Goal: Navigation & Orientation: Find specific page/section

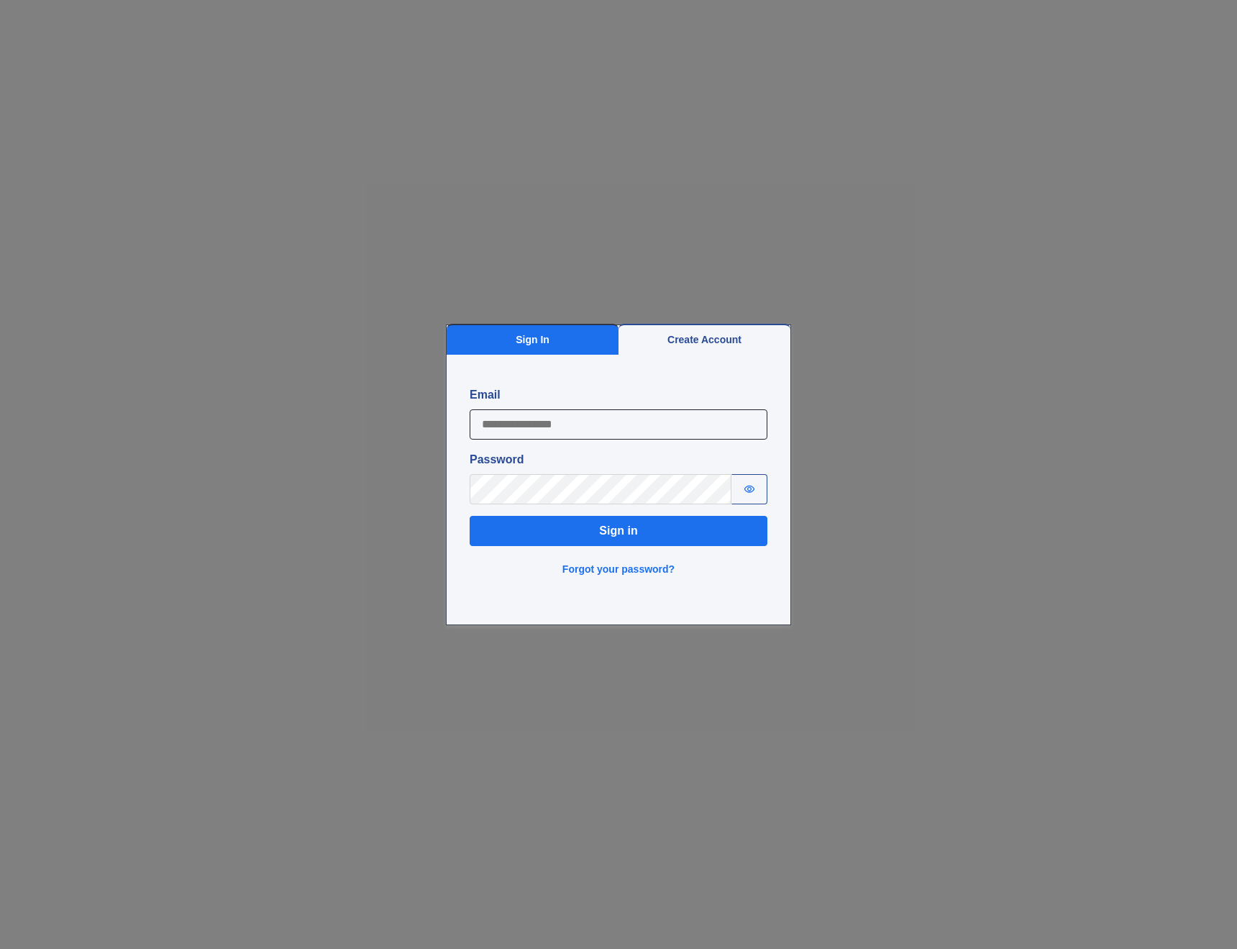
click at [615, 427] on input "Email" at bounding box center [619, 424] width 298 height 30
click at [514, 423] on input "Email" at bounding box center [619, 424] width 298 height 30
click at [527, 430] on input "**********" at bounding box center [619, 424] width 298 height 30
type input "**********"
click at [470, 516] on button "Sign in" at bounding box center [619, 531] width 298 height 30
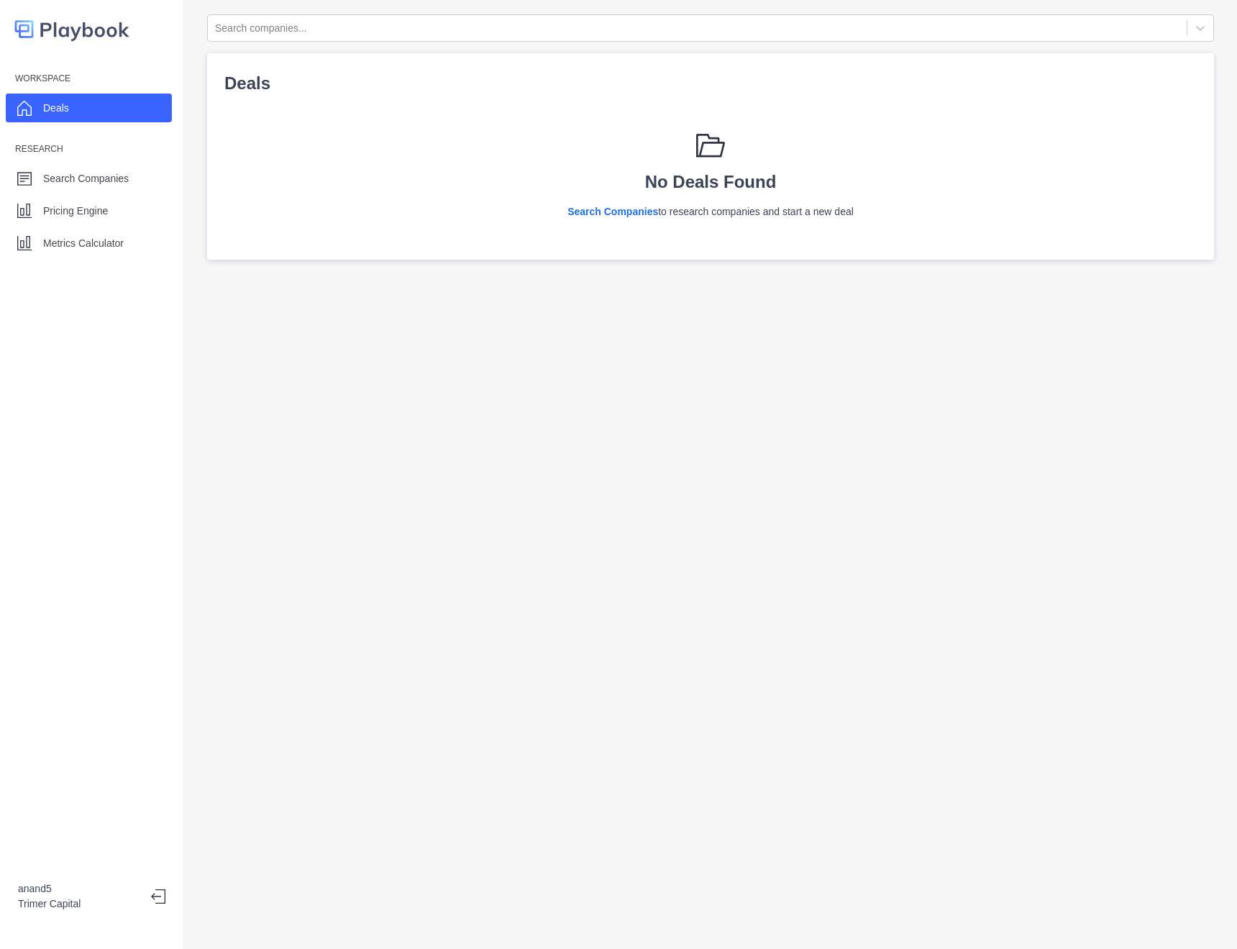
click at [751, 588] on div "Search companies... Deals No Deals Found Search Companies to research companies…" at bounding box center [710, 474] width 1053 height 949
click at [78, 206] on p "Pricing Engine" at bounding box center [75, 211] width 65 height 15
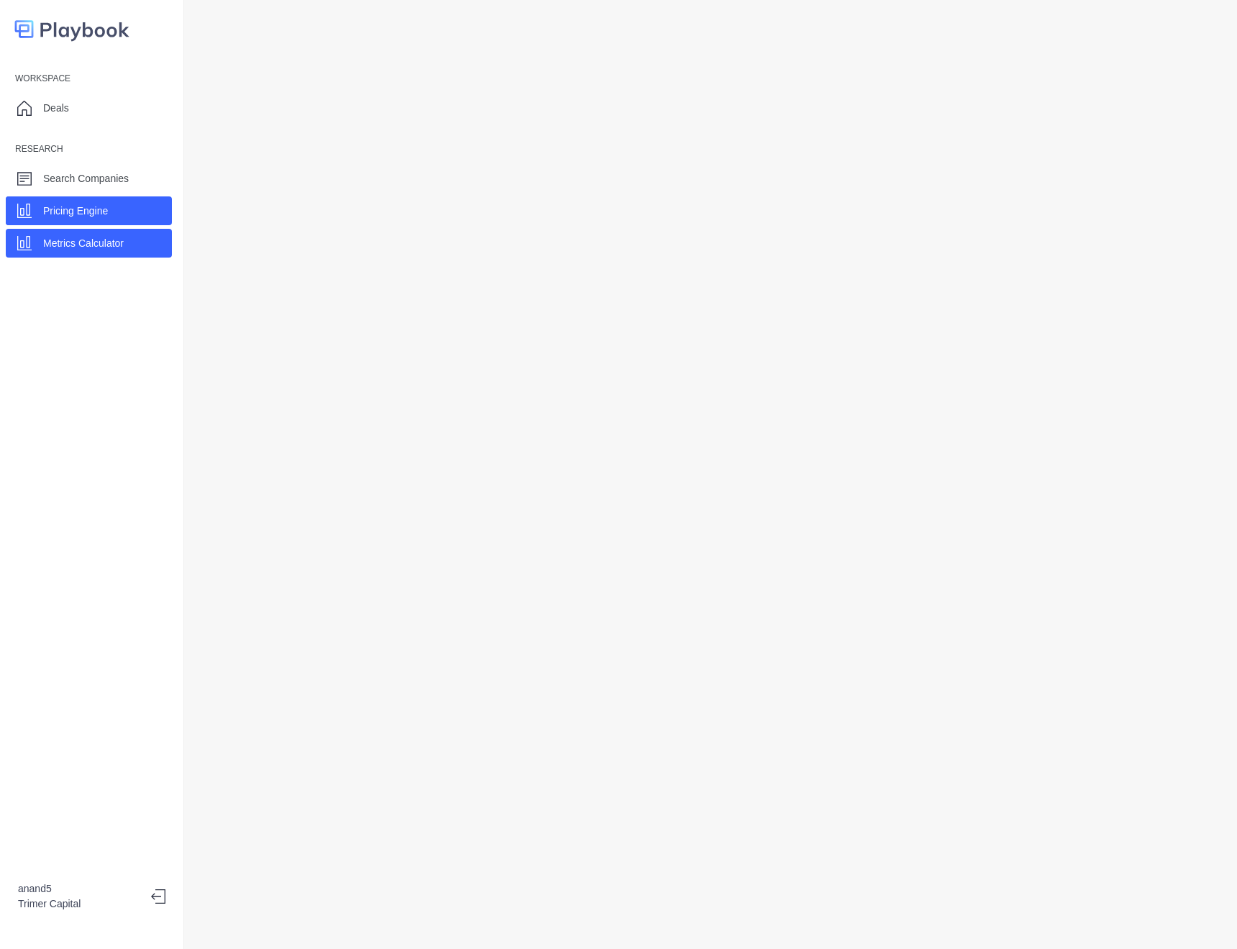
click at [91, 236] on p "Metrics Calculator" at bounding box center [83, 243] width 81 height 15
click at [83, 184] on p "Search Companies" at bounding box center [86, 178] width 86 height 15
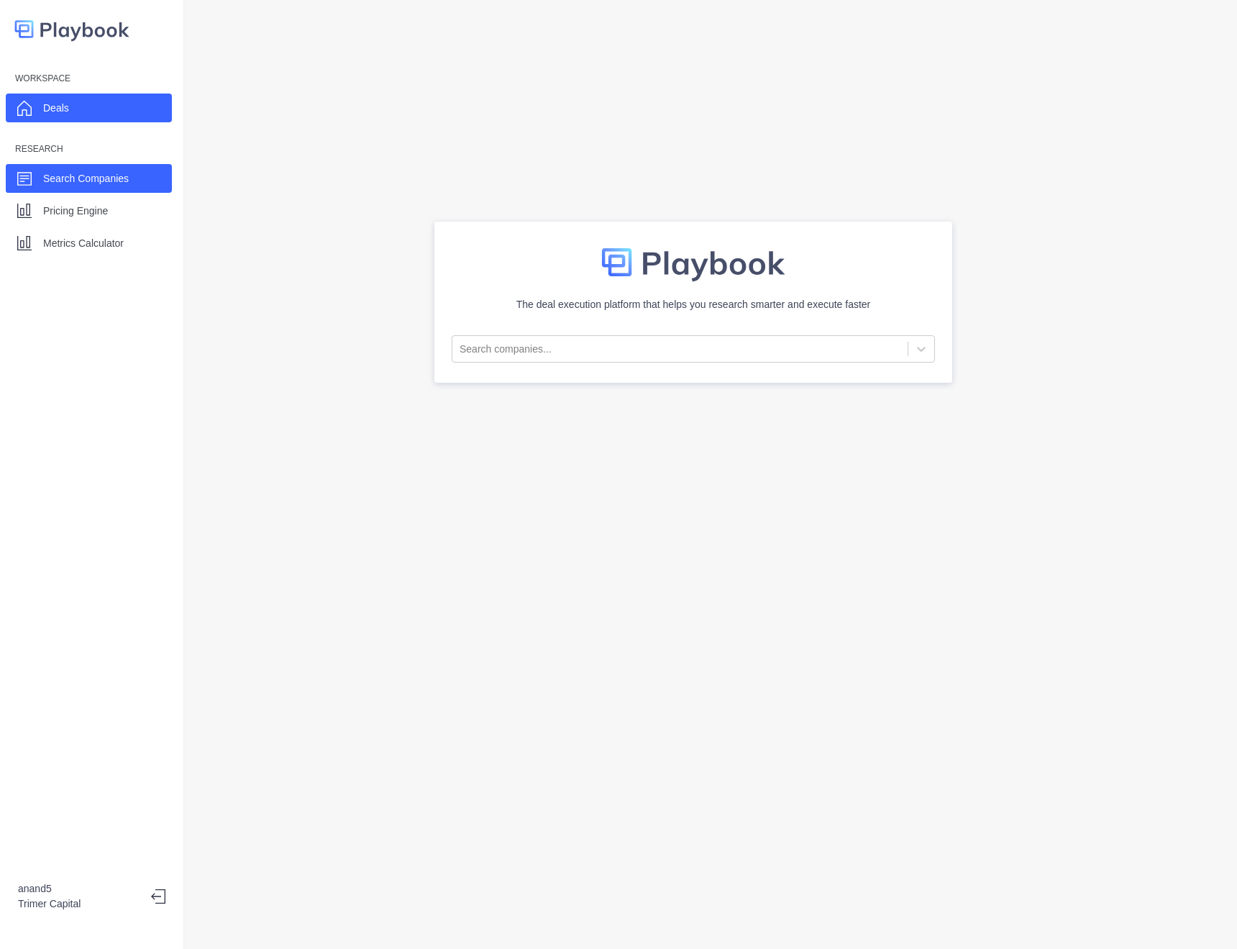
click at [76, 113] on div "Deals" at bounding box center [89, 108] width 166 height 29
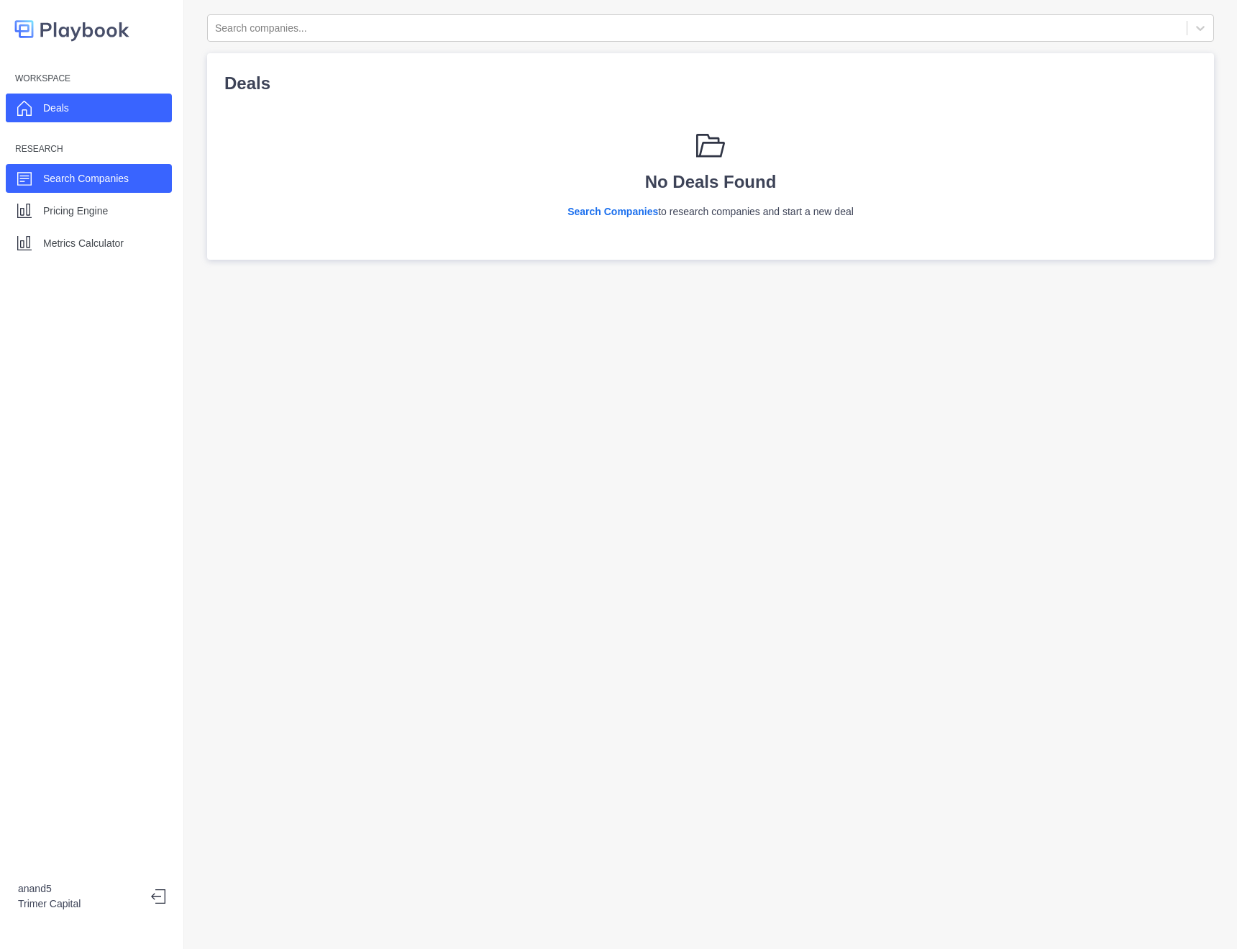
click at [106, 179] on p "Search Companies" at bounding box center [86, 178] width 86 height 15
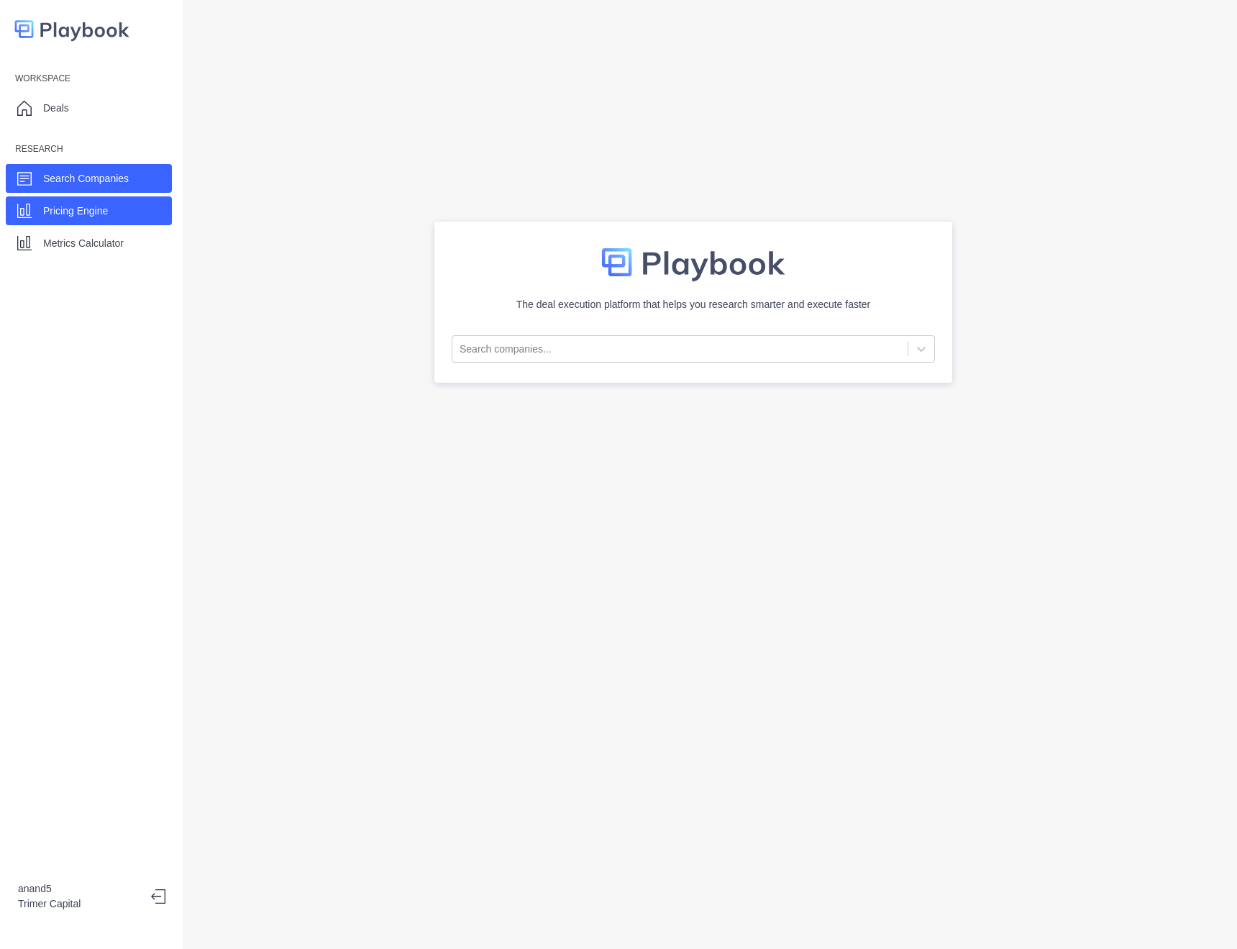
click at [109, 196] on div "Workspace Deals Research Search Companies Pricing Engine Metrics Calculator" at bounding box center [91, 162] width 183 height 191
click at [112, 217] on div "Pricing Engine" at bounding box center [89, 210] width 166 height 29
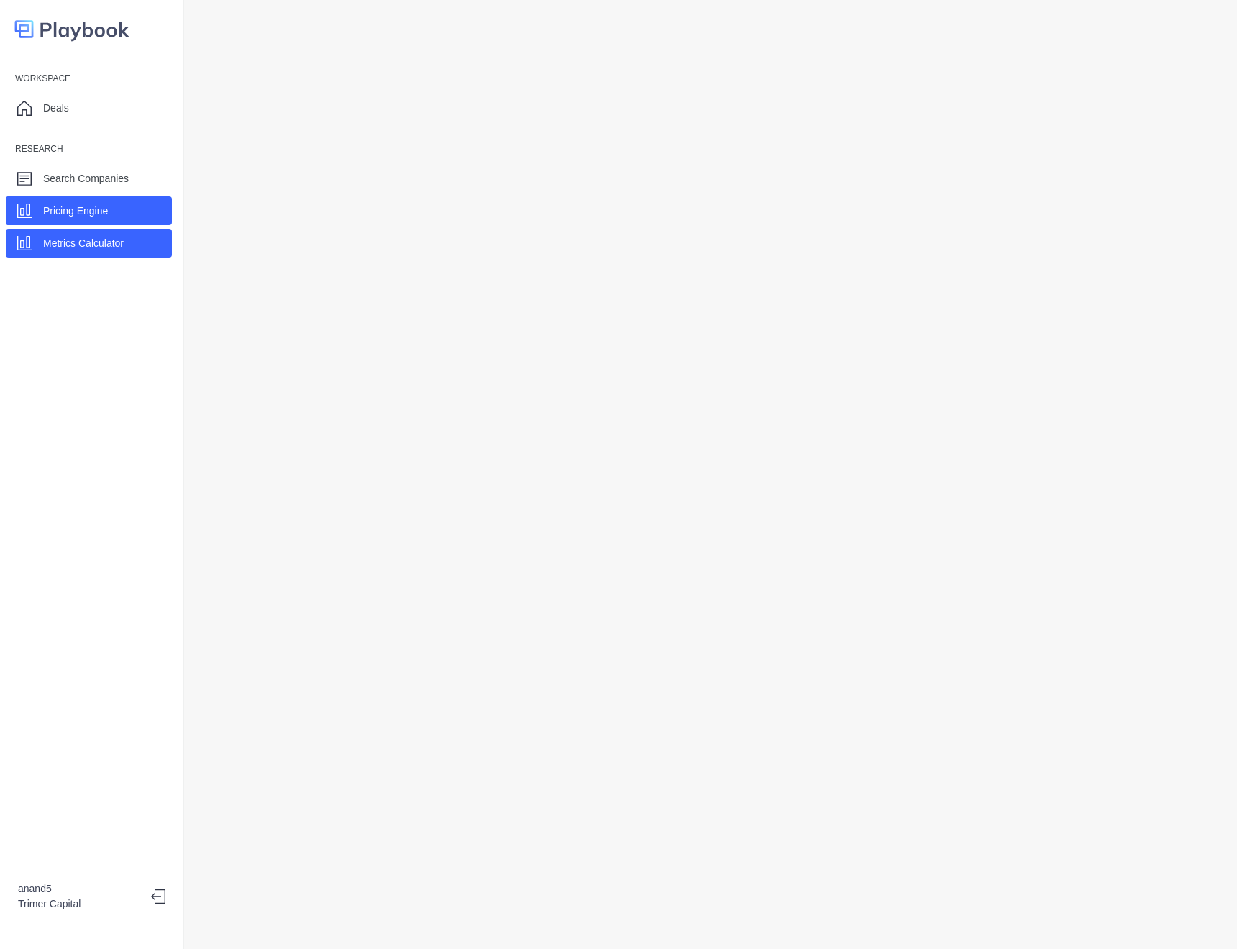
click at [112, 248] on p "Metrics Calculator" at bounding box center [83, 243] width 81 height 15
click at [62, 158] on div "Workspace Deals Research Search Companies Pricing Engine Metrics Calculator" at bounding box center [91, 162] width 183 height 191
click at [46, 147] on div "Workspace Deals Research Search Companies Pricing Engine Metrics Calculator" at bounding box center [91, 162] width 183 height 191
